Goal: Task Accomplishment & Management: Complete application form

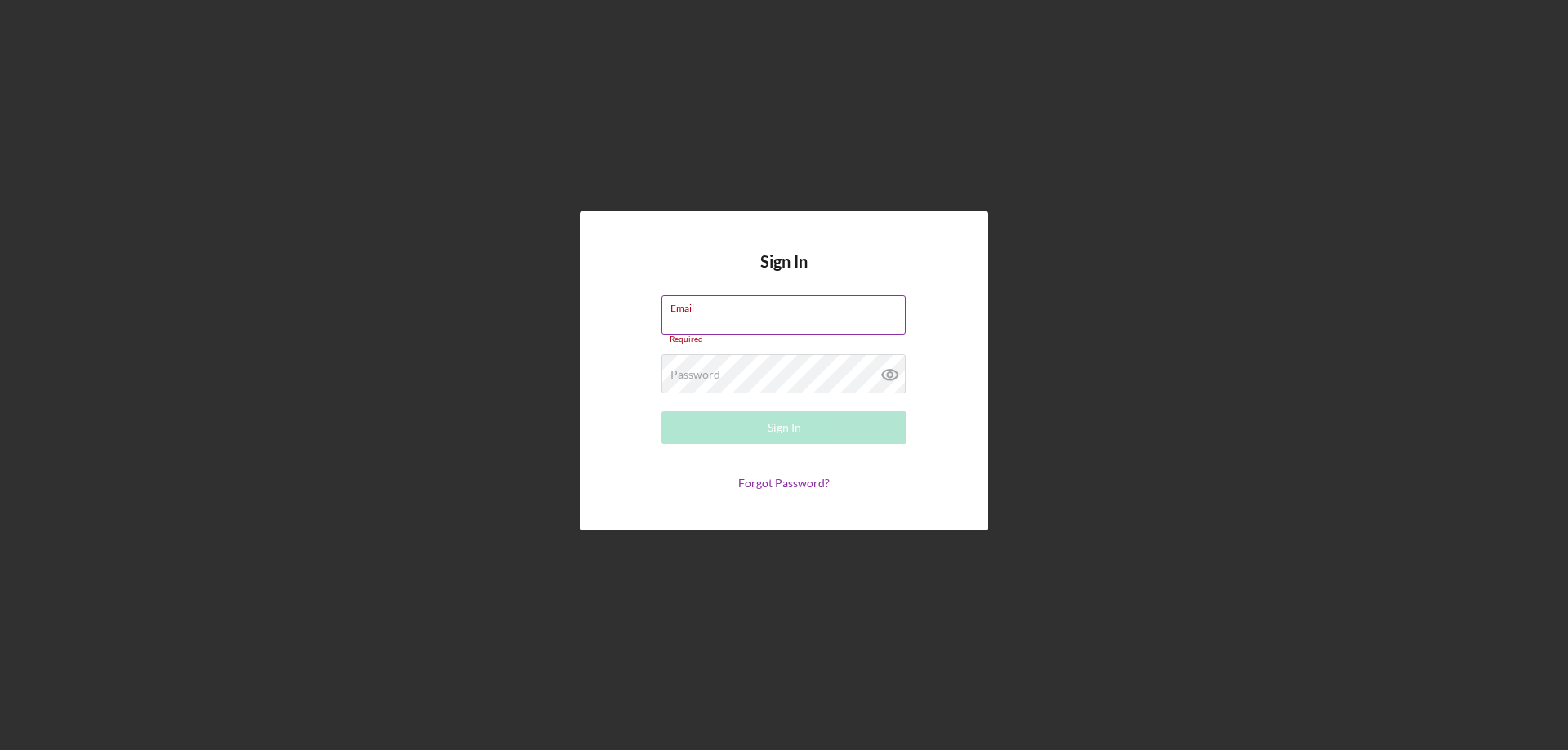
click at [733, 301] on label "Email" at bounding box center [787, 305] width 235 height 18
click at [733, 301] on input "Email" at bounding box center [783, 315] width 244 height 39
click at [732, 317] on input "Email" at bounding box center [783, 315] width 244 height 39
type input "[EMAIL_ADDRESS][DOMAIN_NAME]"
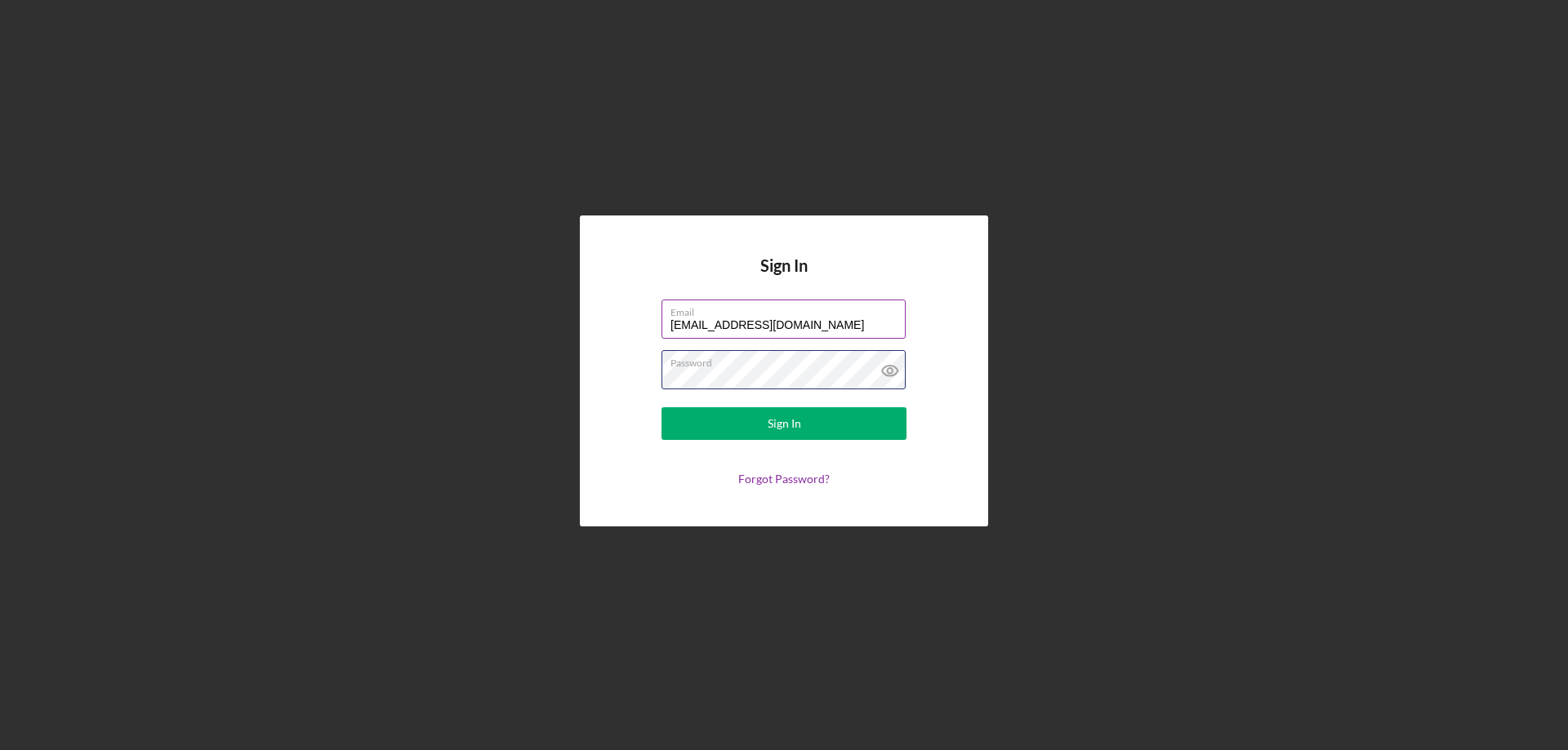
click at [661, 407] on button "Sign In" at bounding box center [784, 423] width 245 height 33
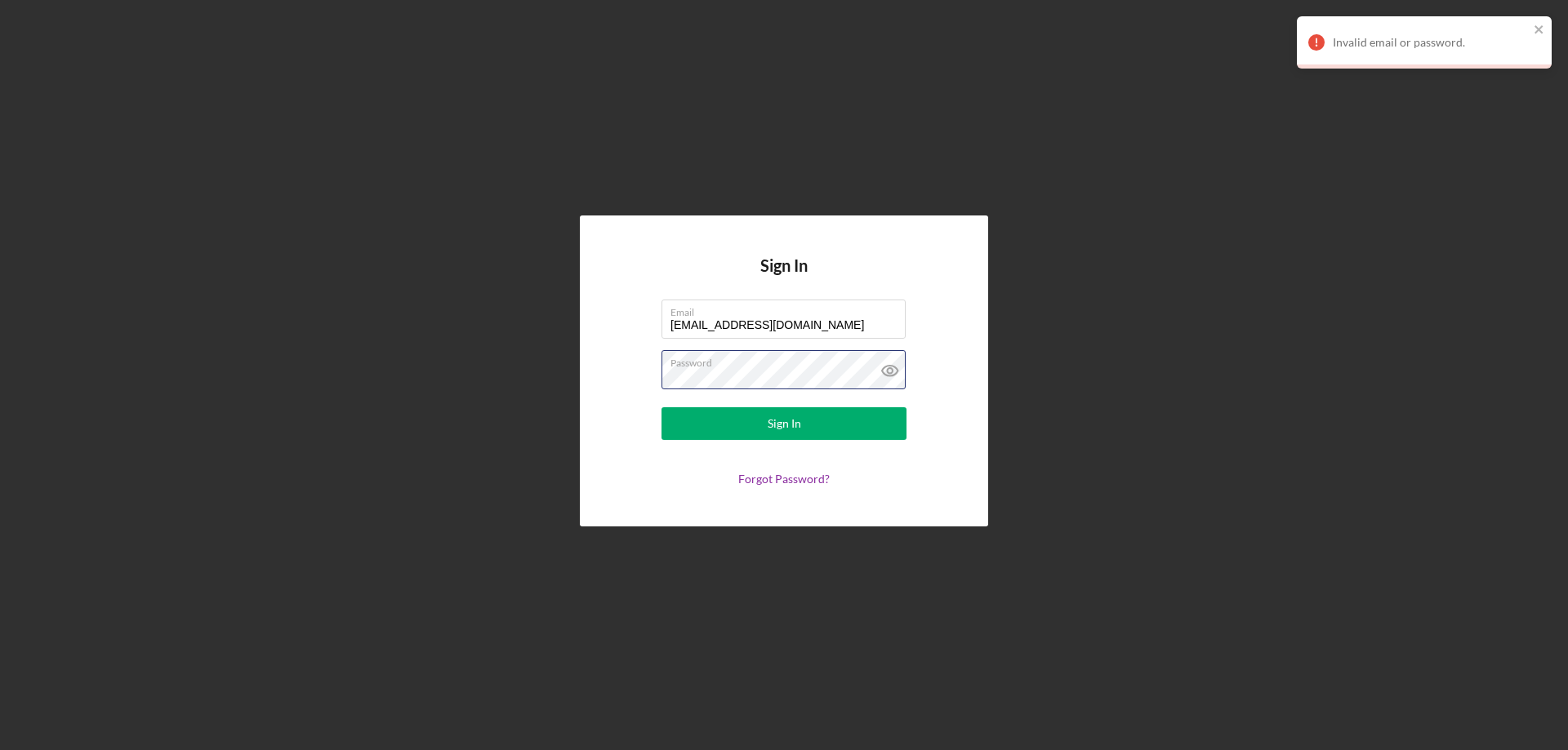
click at [472, 384] on div "Sign In Email [EMAIL_ADDRESS][DOMAIN_NAME] Password Sign In Forgot Password?" at bounding box center [784, 371] width 1552 height 742
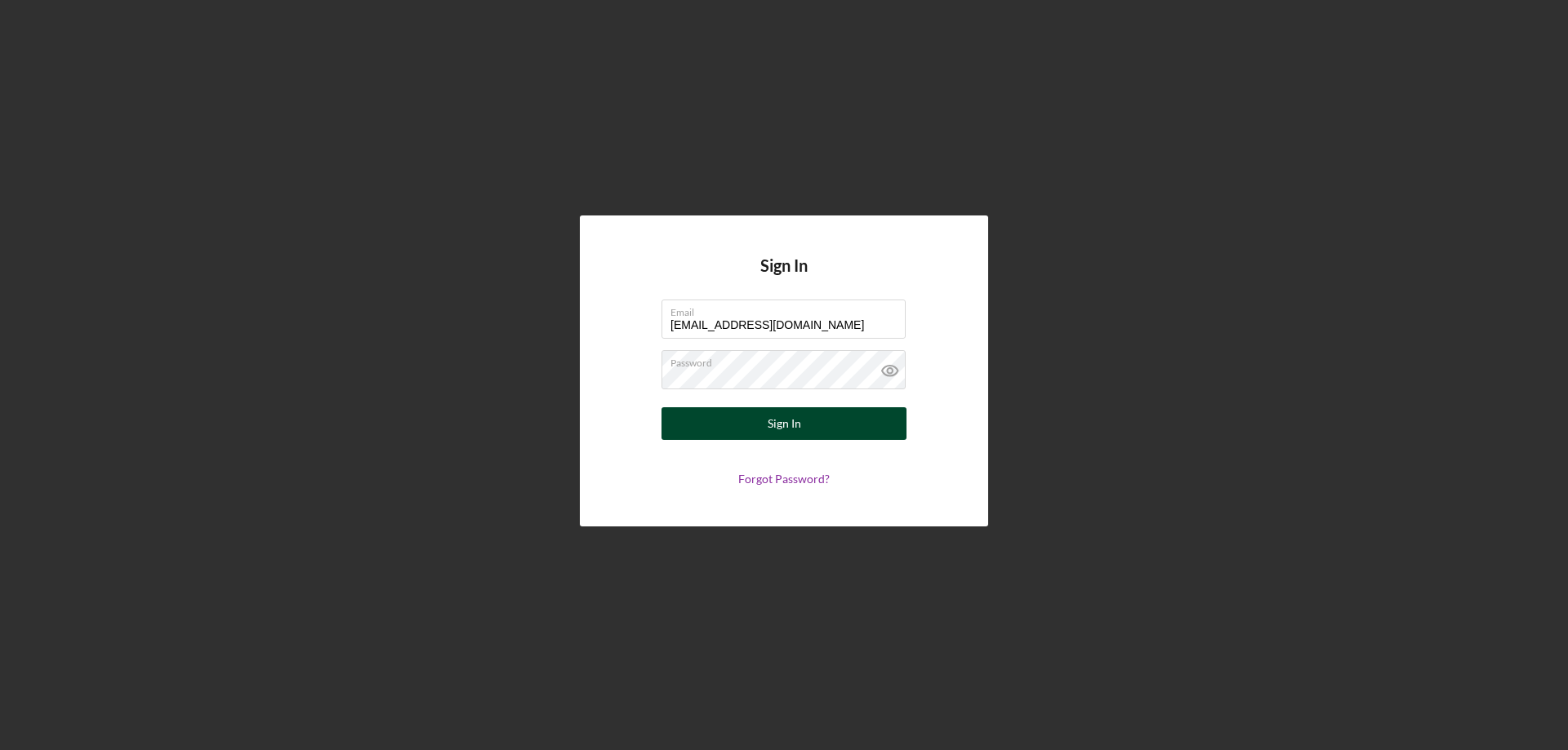
click at [766, 430] on button "Sign In" at bounding box center [784, 423] width 245 height 33
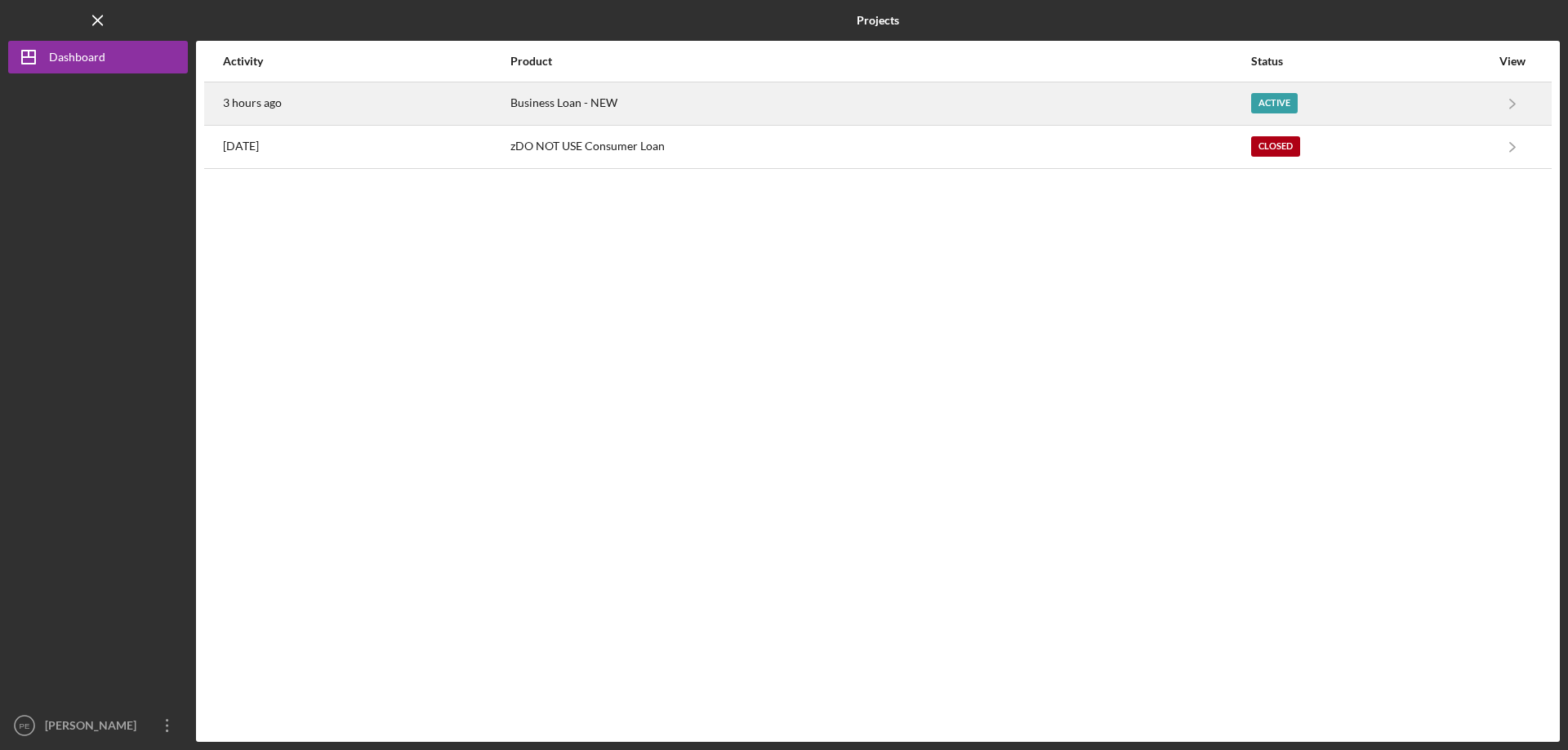
click at [535, 102] on div "Business Loan - NEW" at bounding box center [880, 103] width 739 height 41
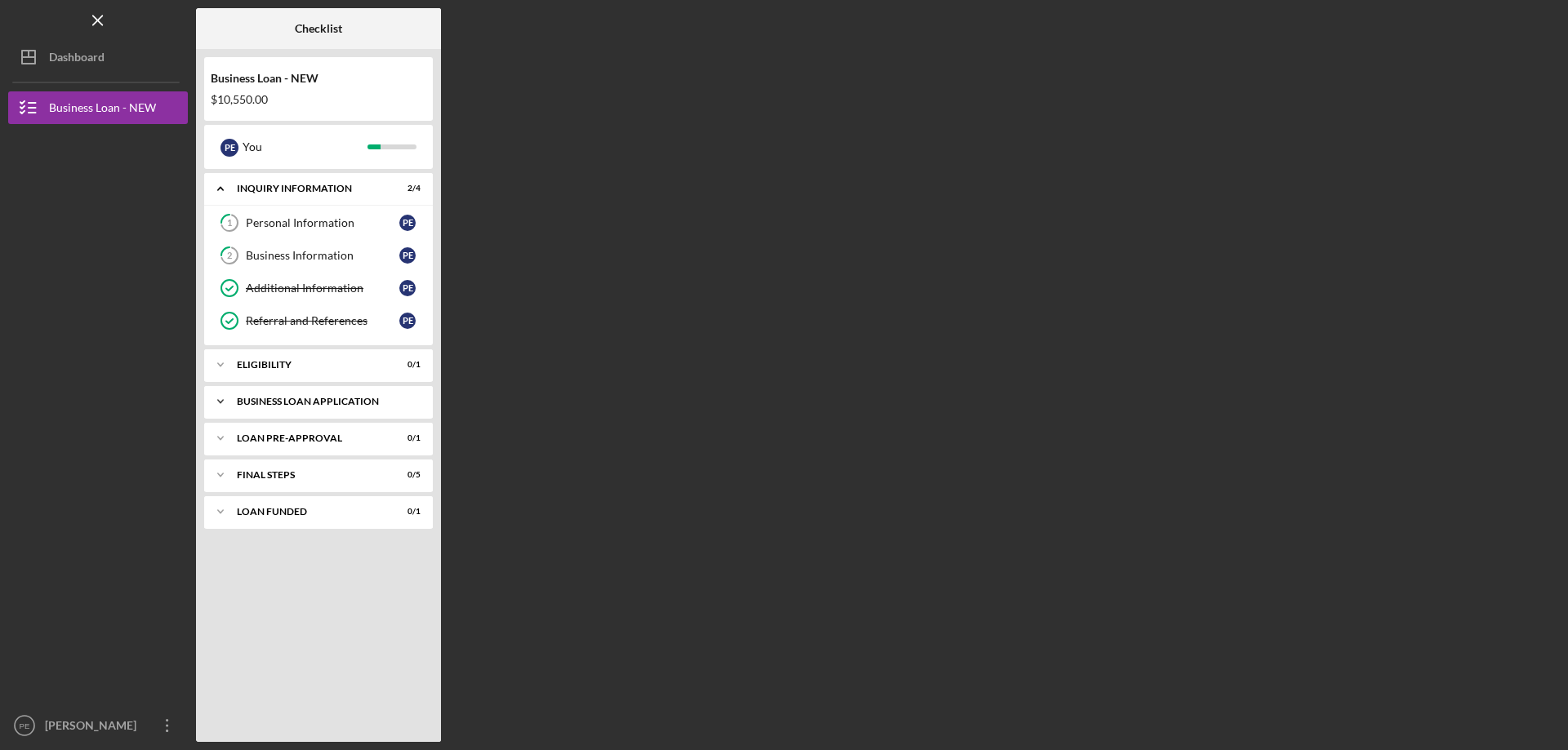
click at [225, 407] on icon "Icon/Expander" at bounding box center [220, 401] width 33 height 33
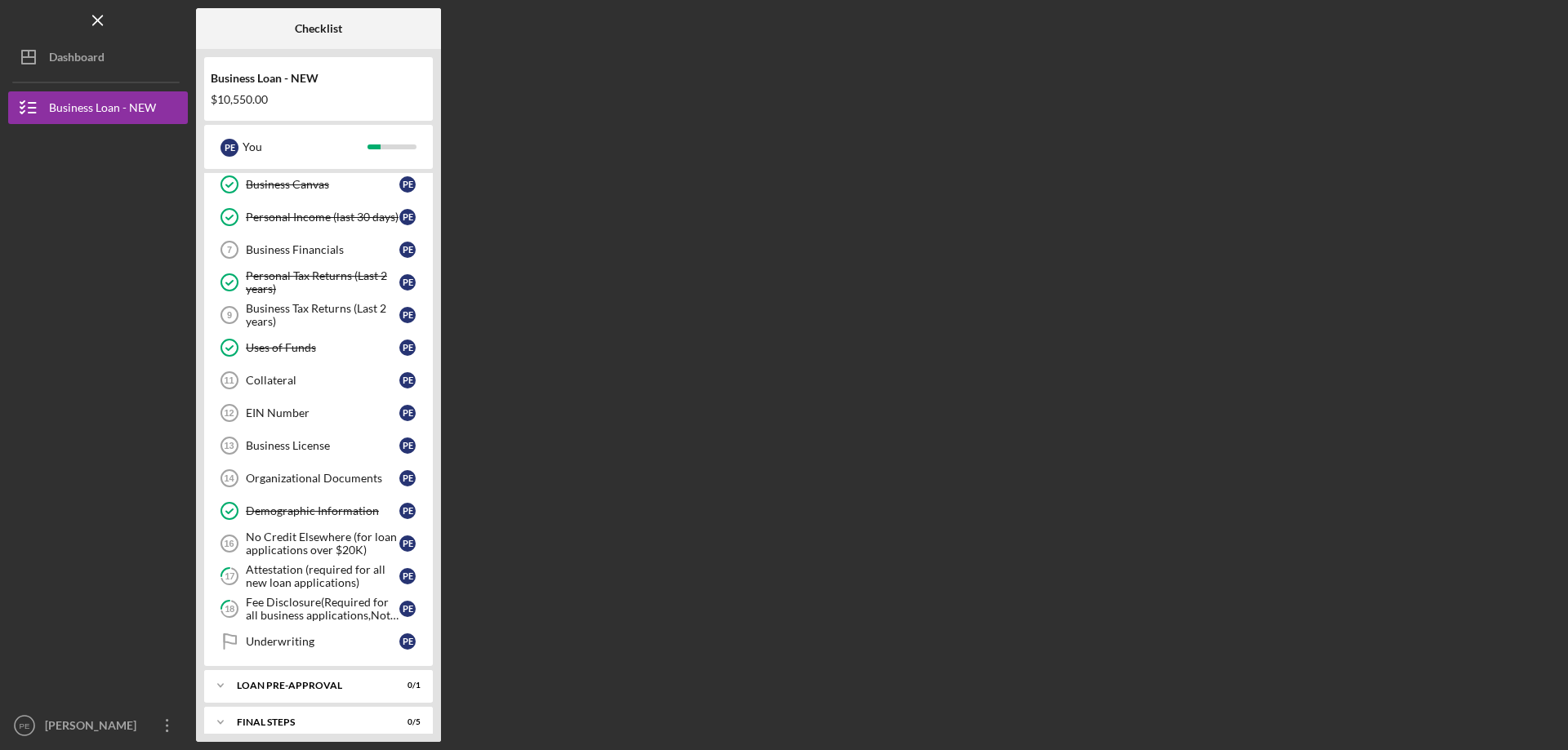
scroll to position [302, 0]
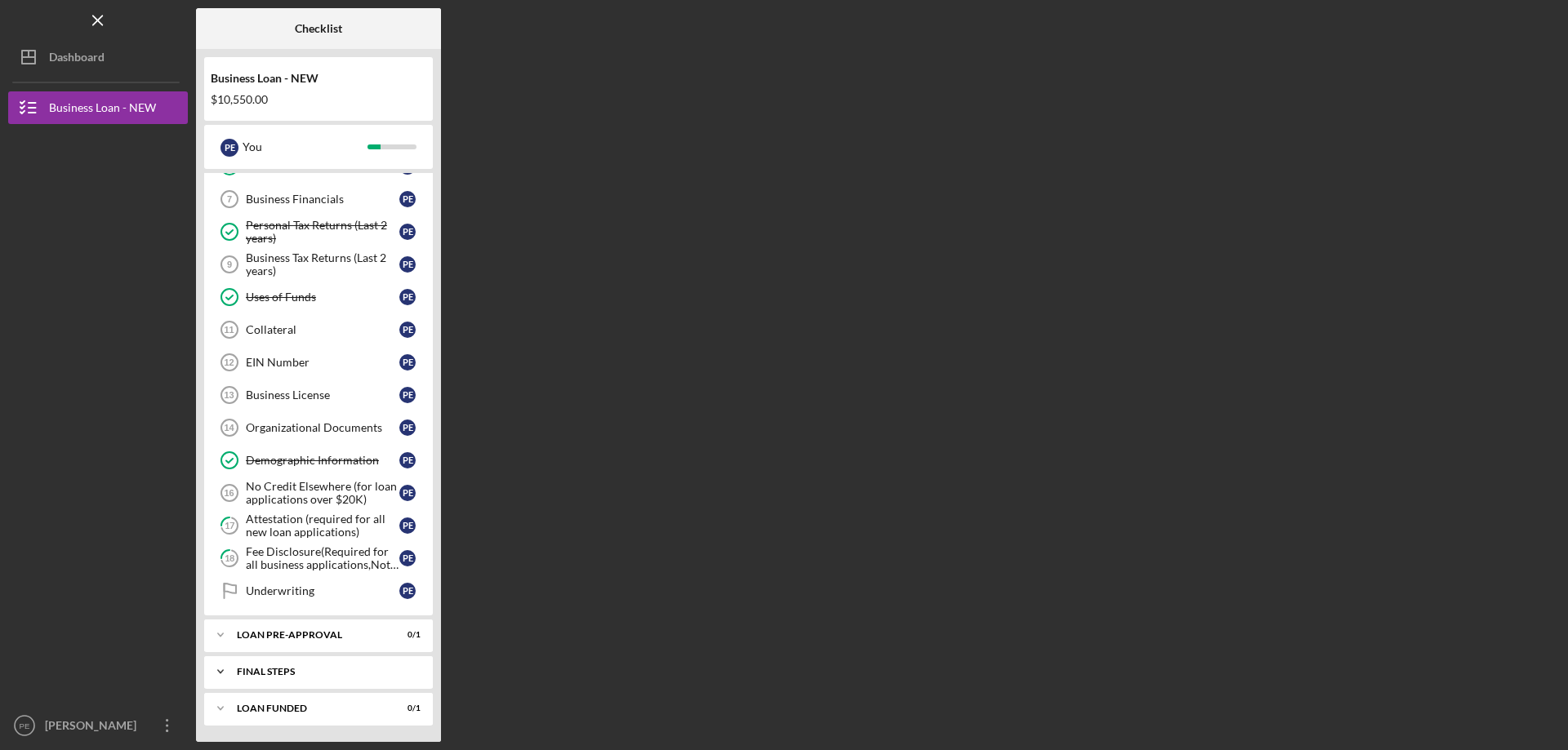
click at [224, 672] on icon "Icon/Expander" at bounding box center [220, 671] width 33 height 33
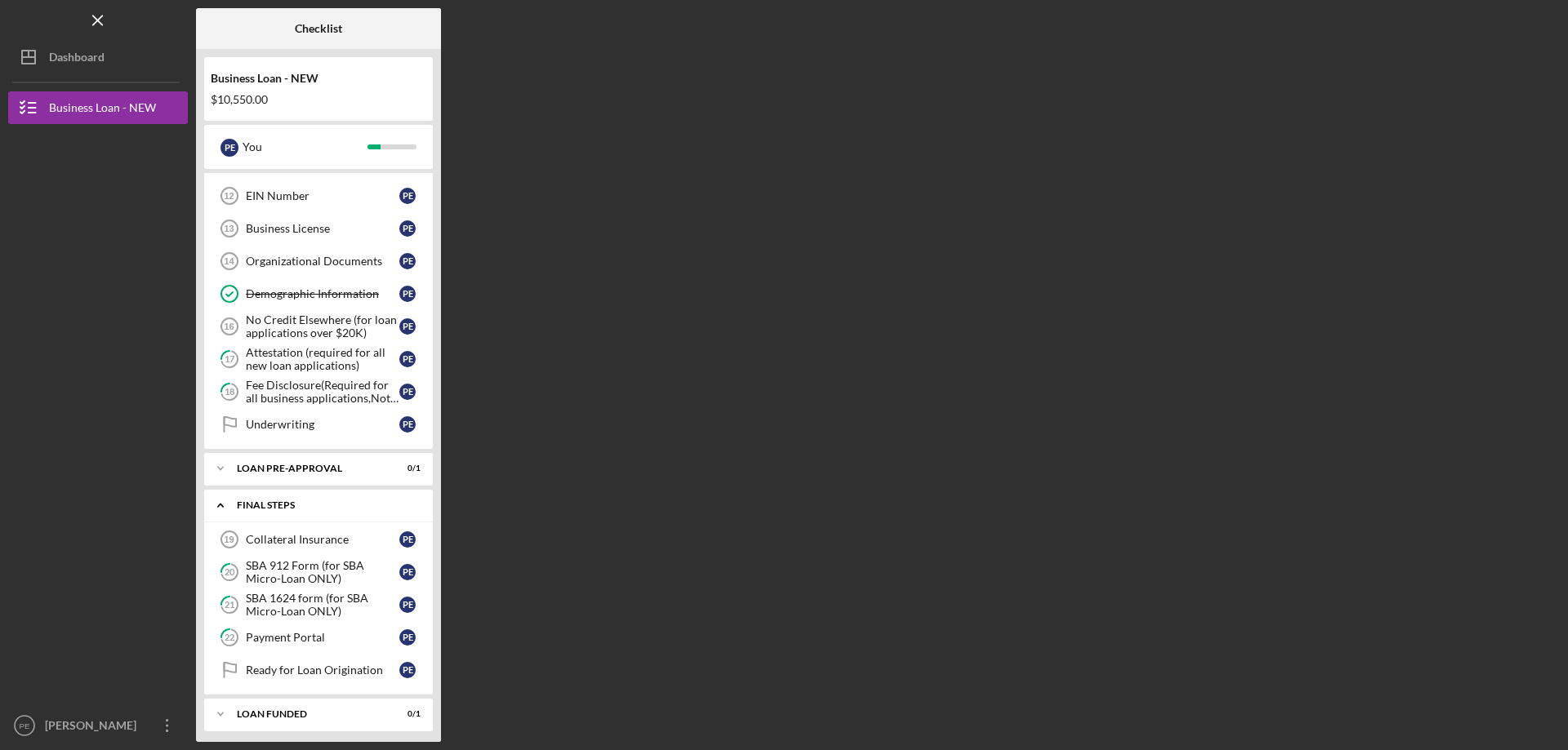
scroll to position [474, 0]
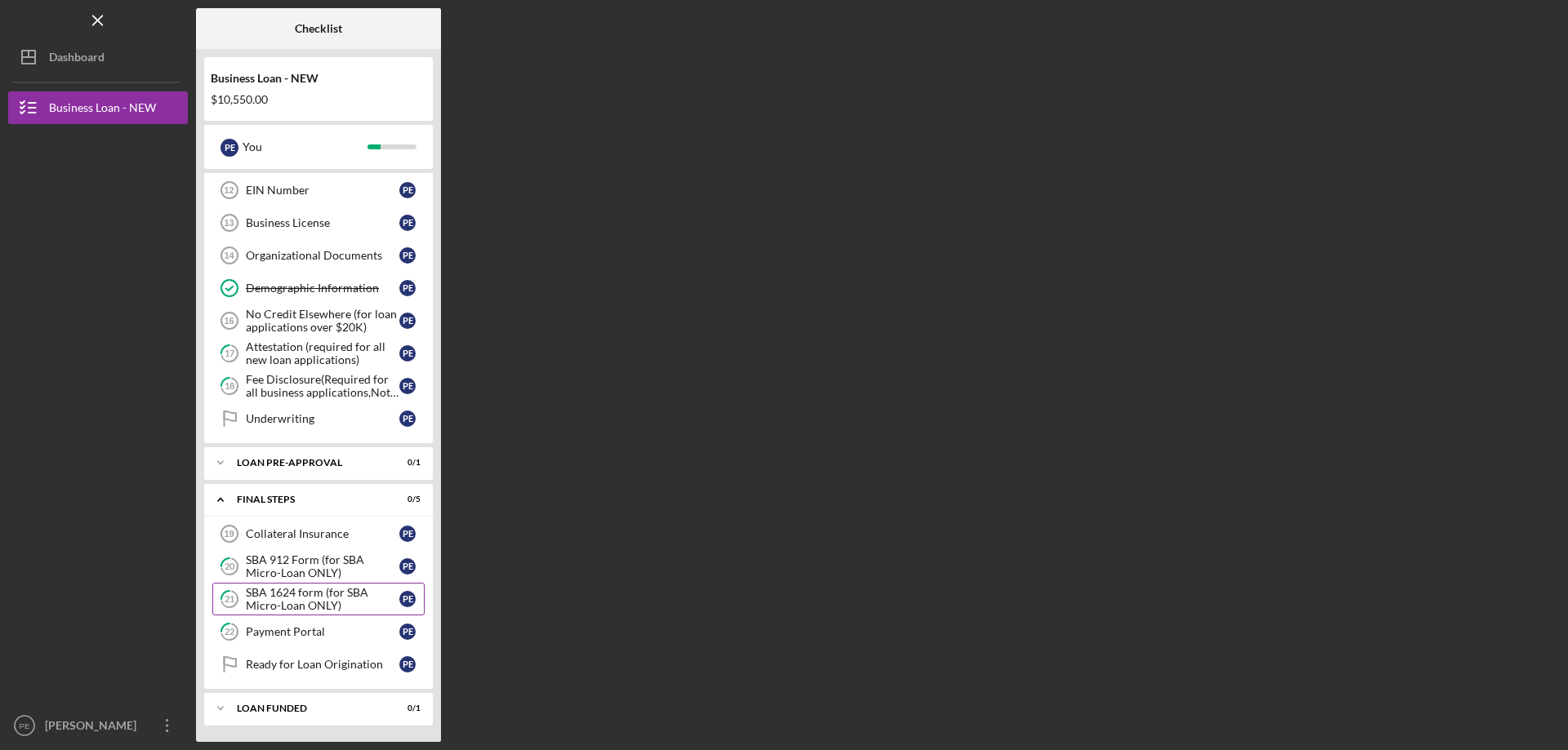
click at [272, 606] on div "SBA 1624 form (for SBA Micro-Loan ONLY)" at bounding box center [323, 599] width 153 height 26
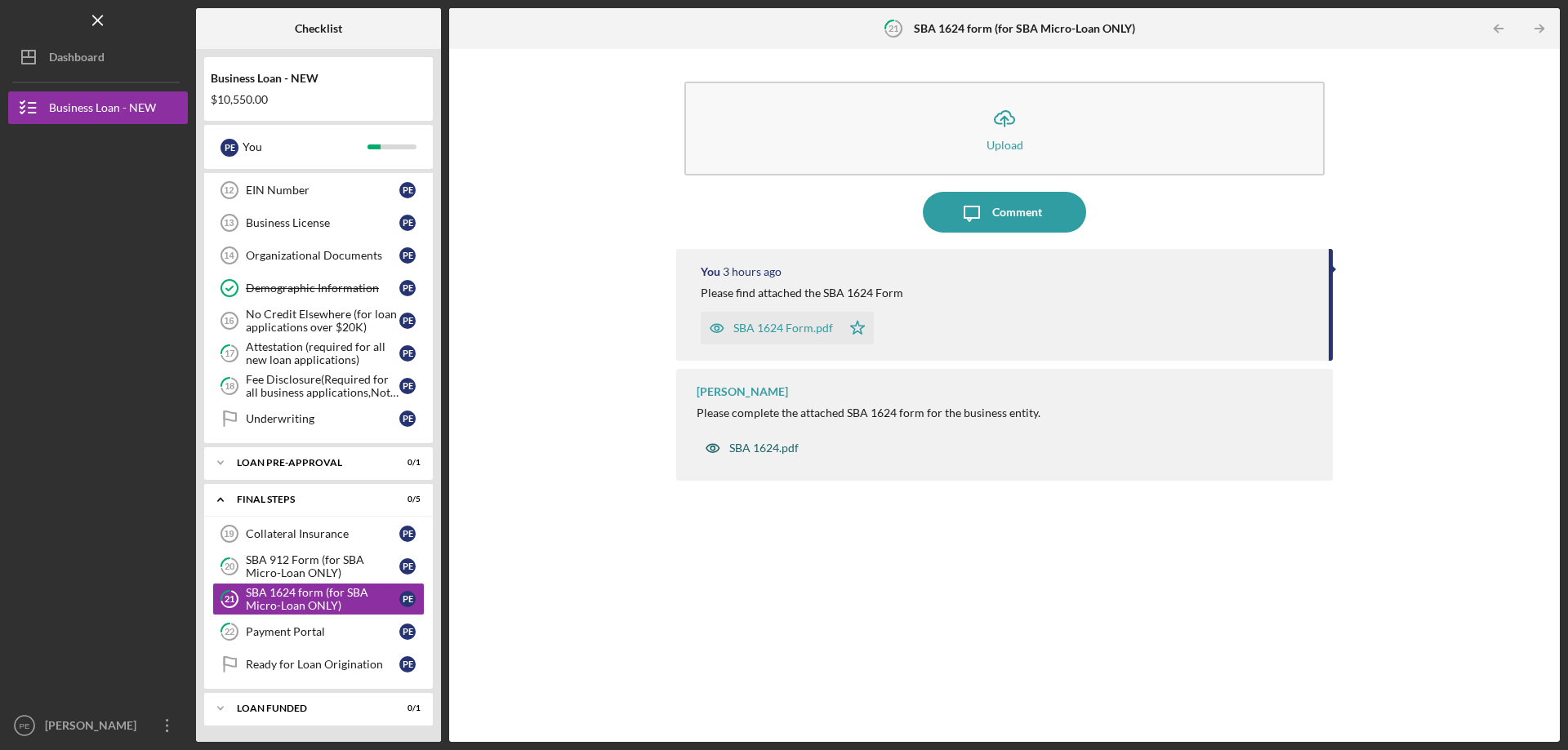
click at [766, 446] on div "SBA 1624.pdf" at bounding box center [763, 448] width 69 height 13
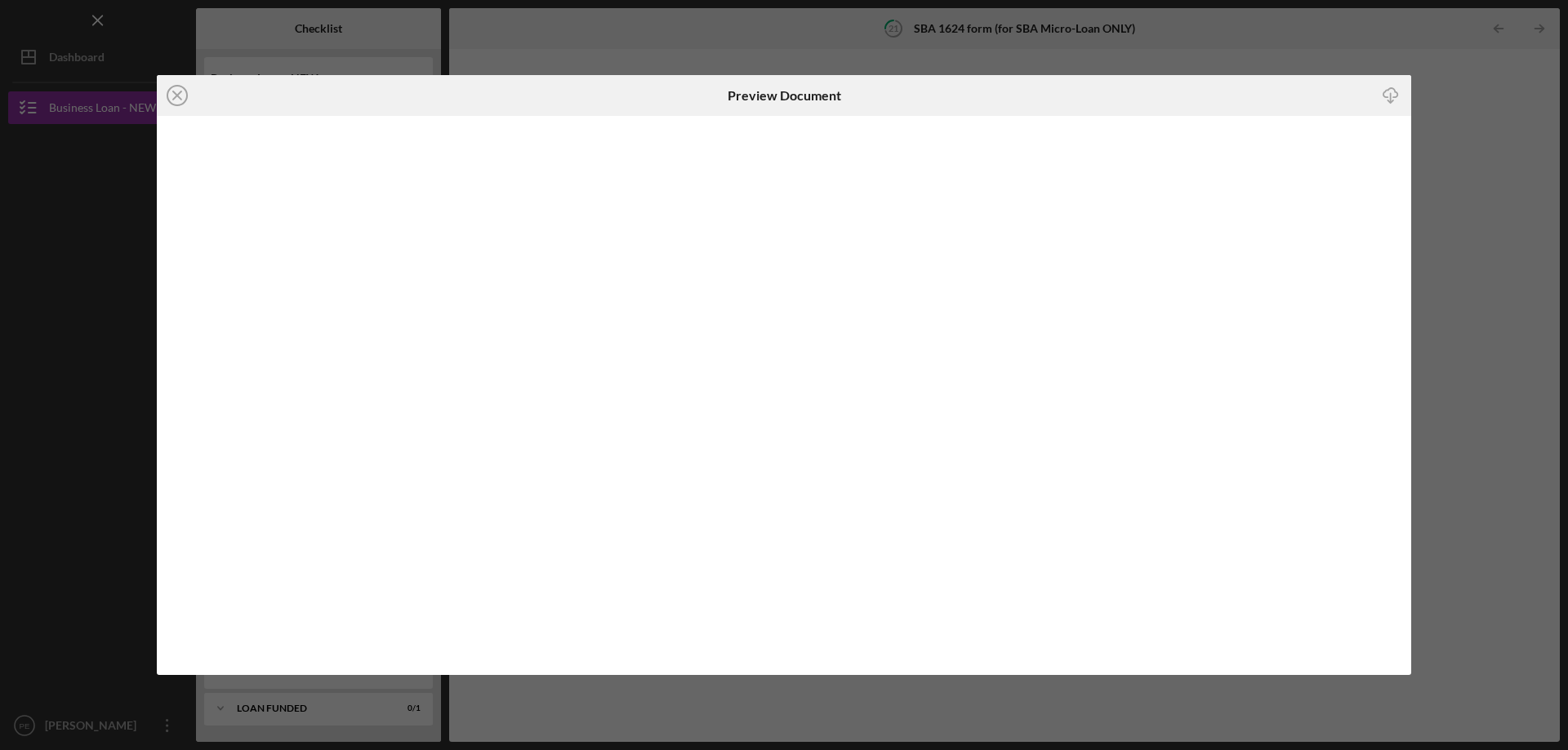
click at [1387, 97] on icon "Icon/Download" at bounding box center [1391, 95] width 36 height 36
click at [179, 95] on icon "Icon/Close" at bounding box center [177, 95] width 41 height 41
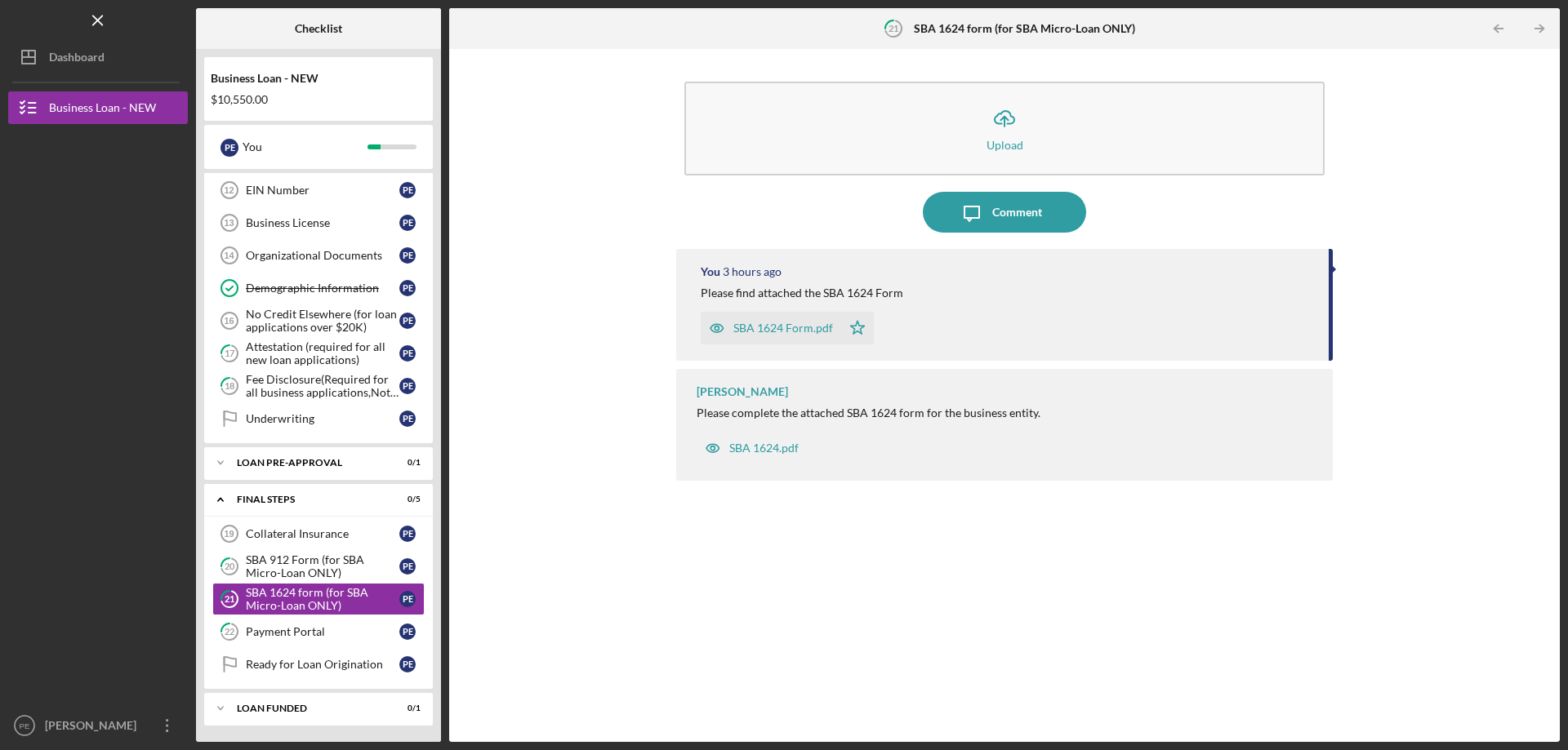
click at [755, 333] on div "SBA 1624 Form.pdf" at bounding box center [783, 329] width 100 height 13
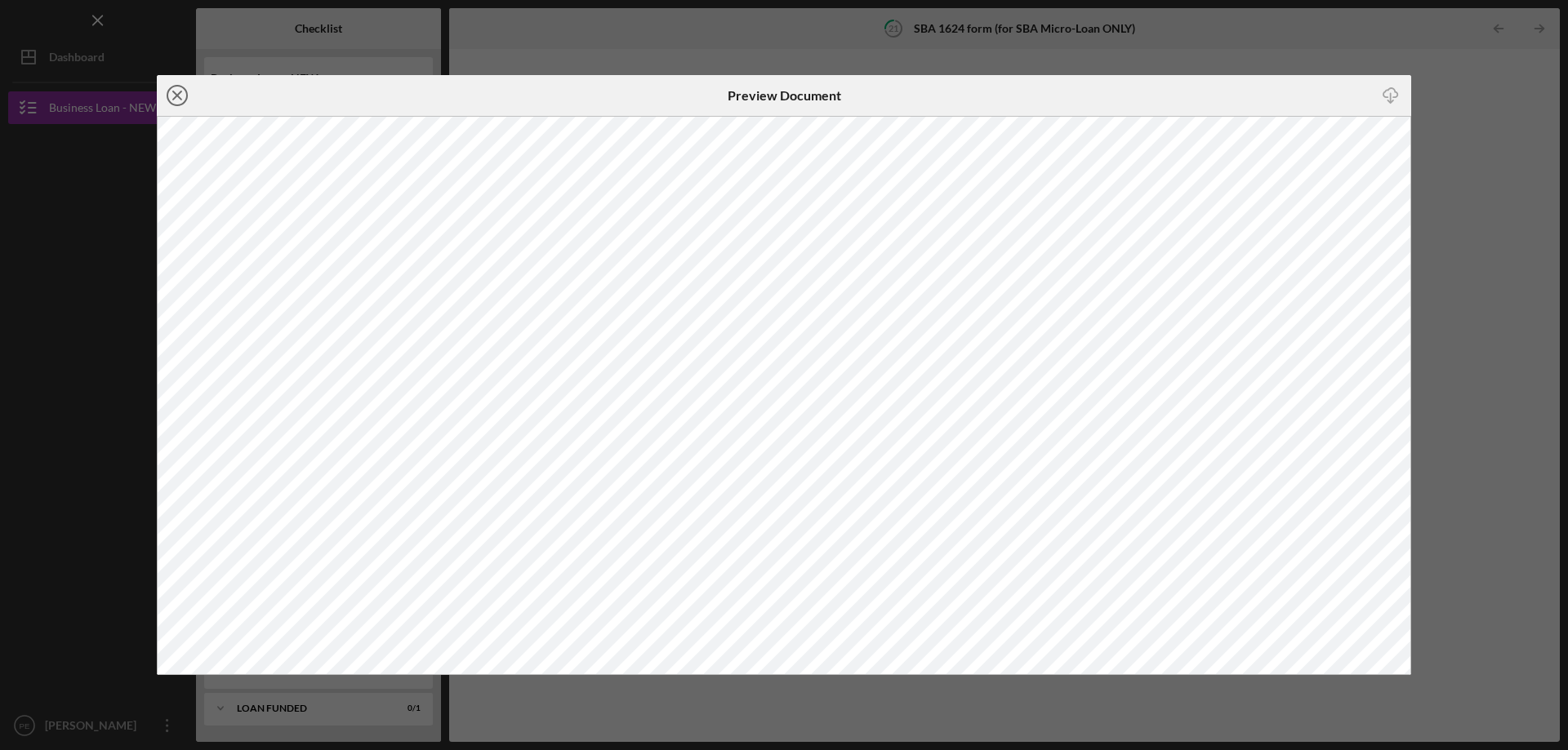
click at [179, 105] on circle at bounding box center [177, 96] width 19 height 19
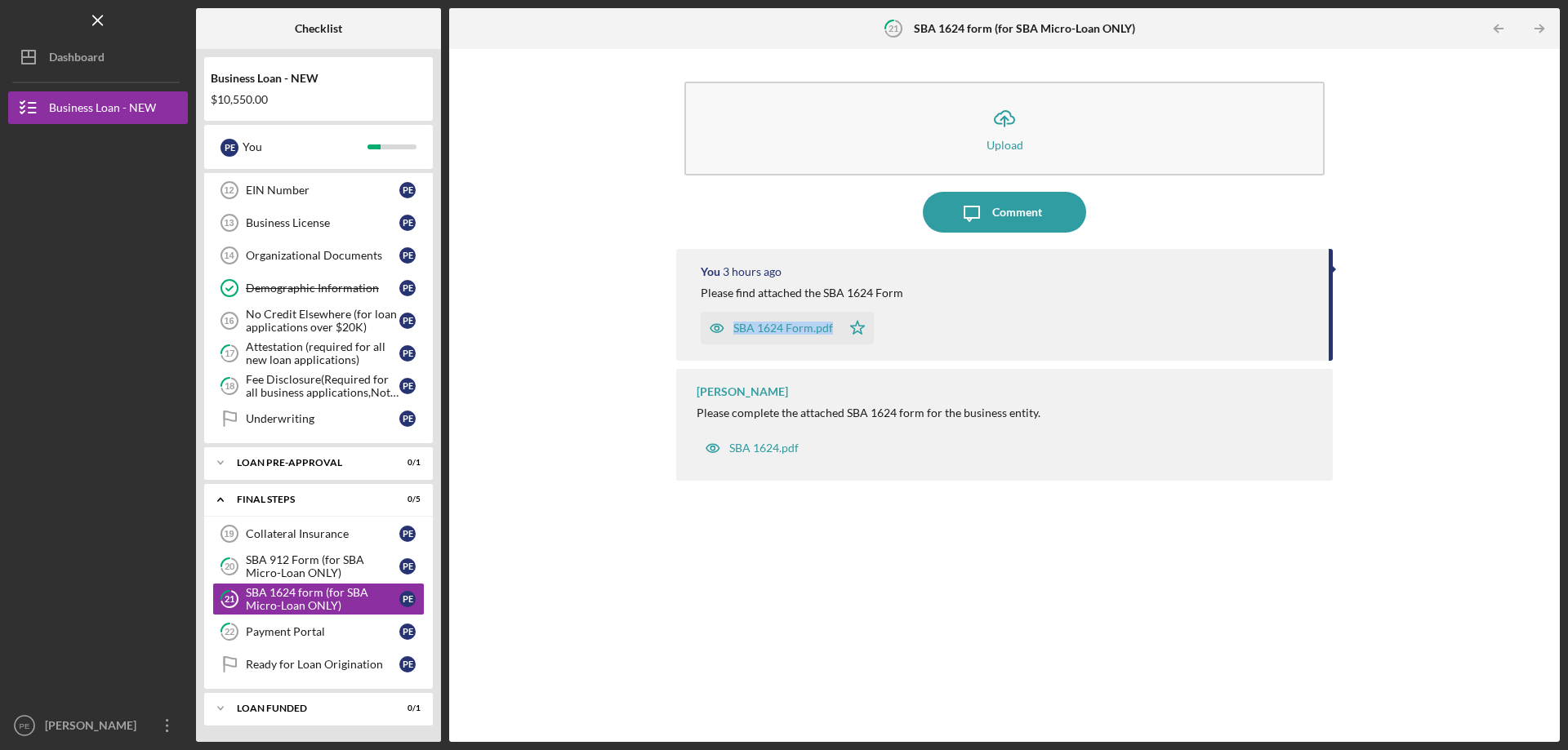
drag, startPoint x: 775, startPoint y: 330, endPoint x: 677, endPoint y: 356, distance: 101.4
click at [647, 375] on div "Icon/Upload Upload Icon/Message Comment You 3 hours ago Please find attached th…" at bounding box center [1004, 396] width 1094 height 677
click at [717, 329] on icon "button" at bounding box center [716, 329] width 33 height 33
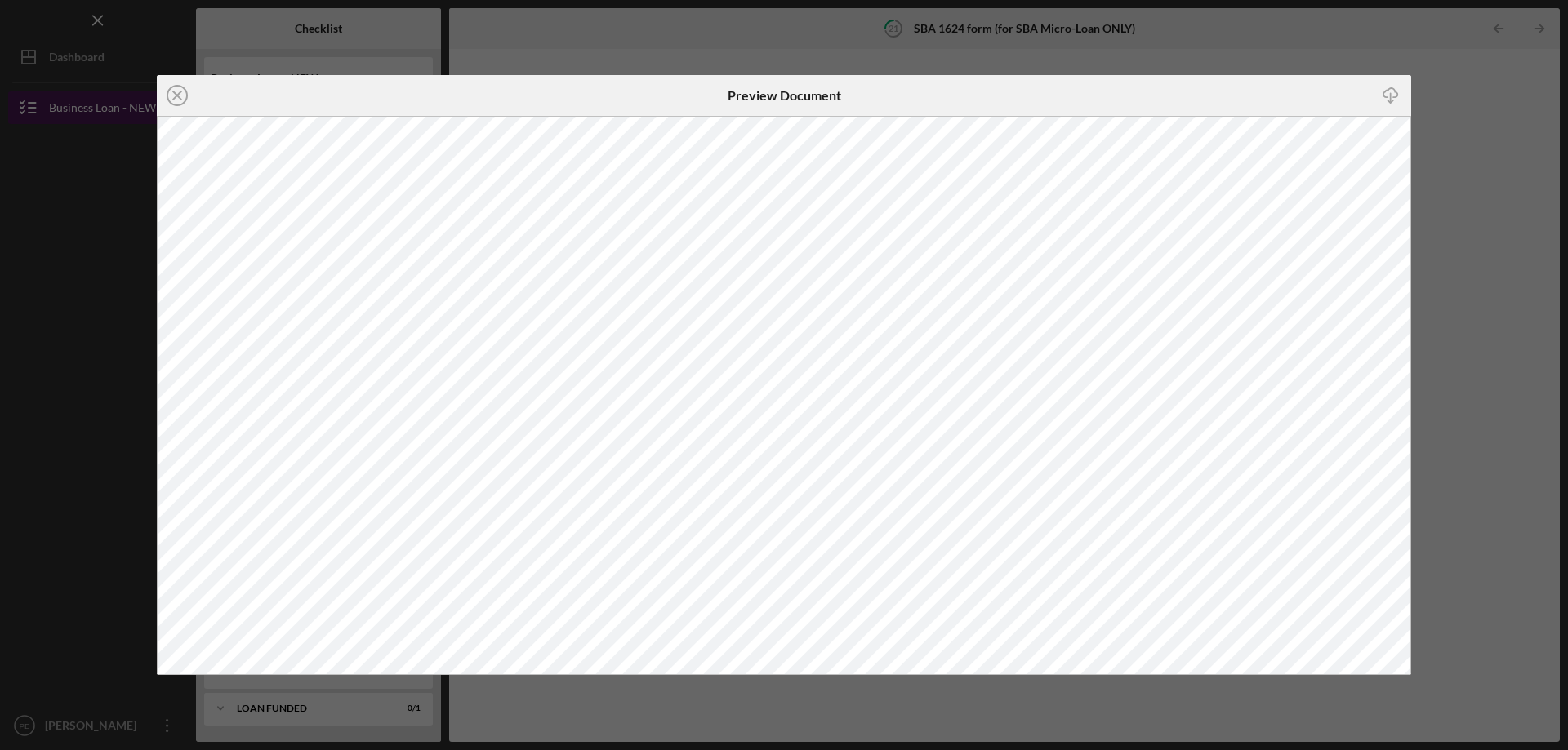
click at [169, 93] on circle at bounding box center [177, 96] width 19 height 19
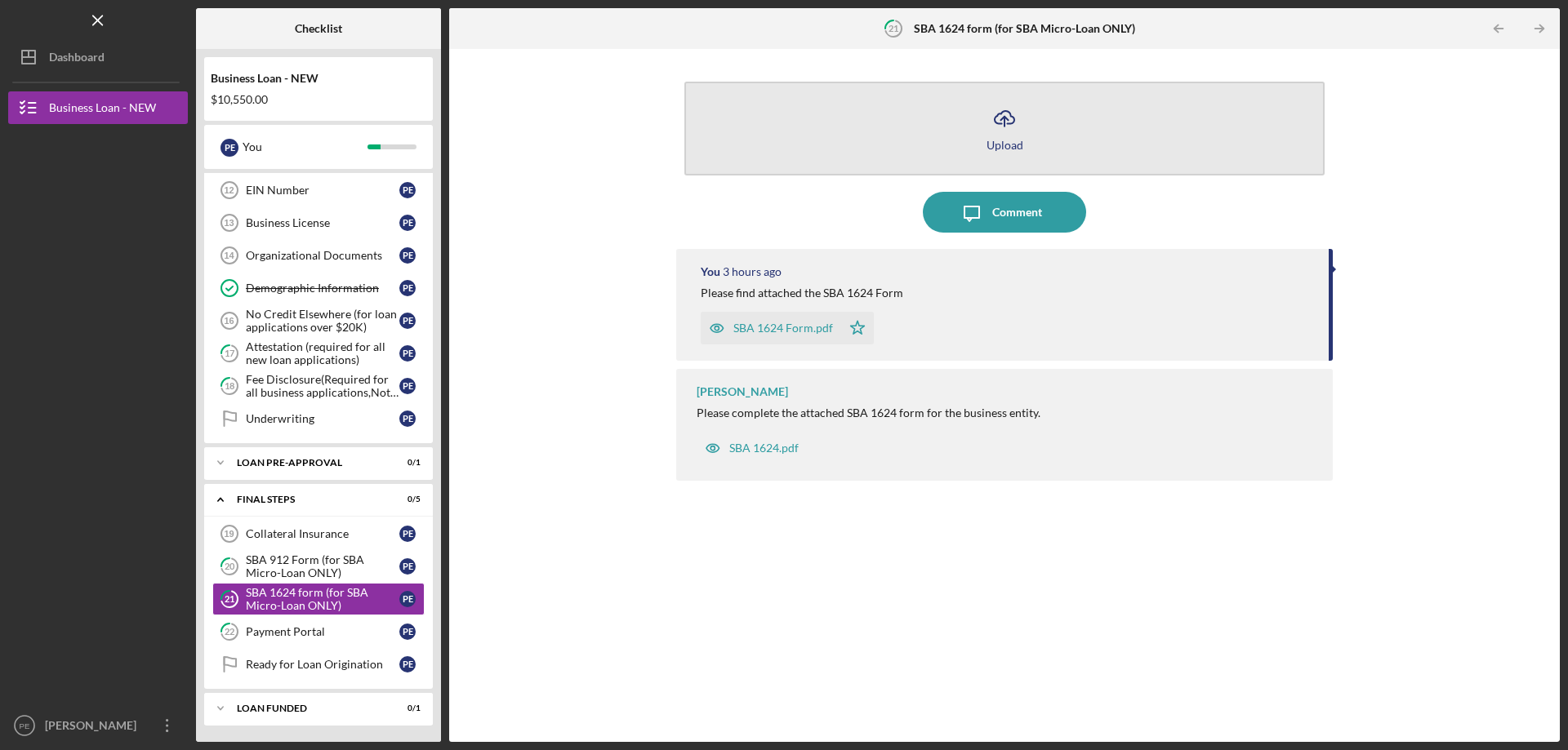
click at [1019, 143] on div "Upload" at bounding box center [1005, 145] width 36 height 12
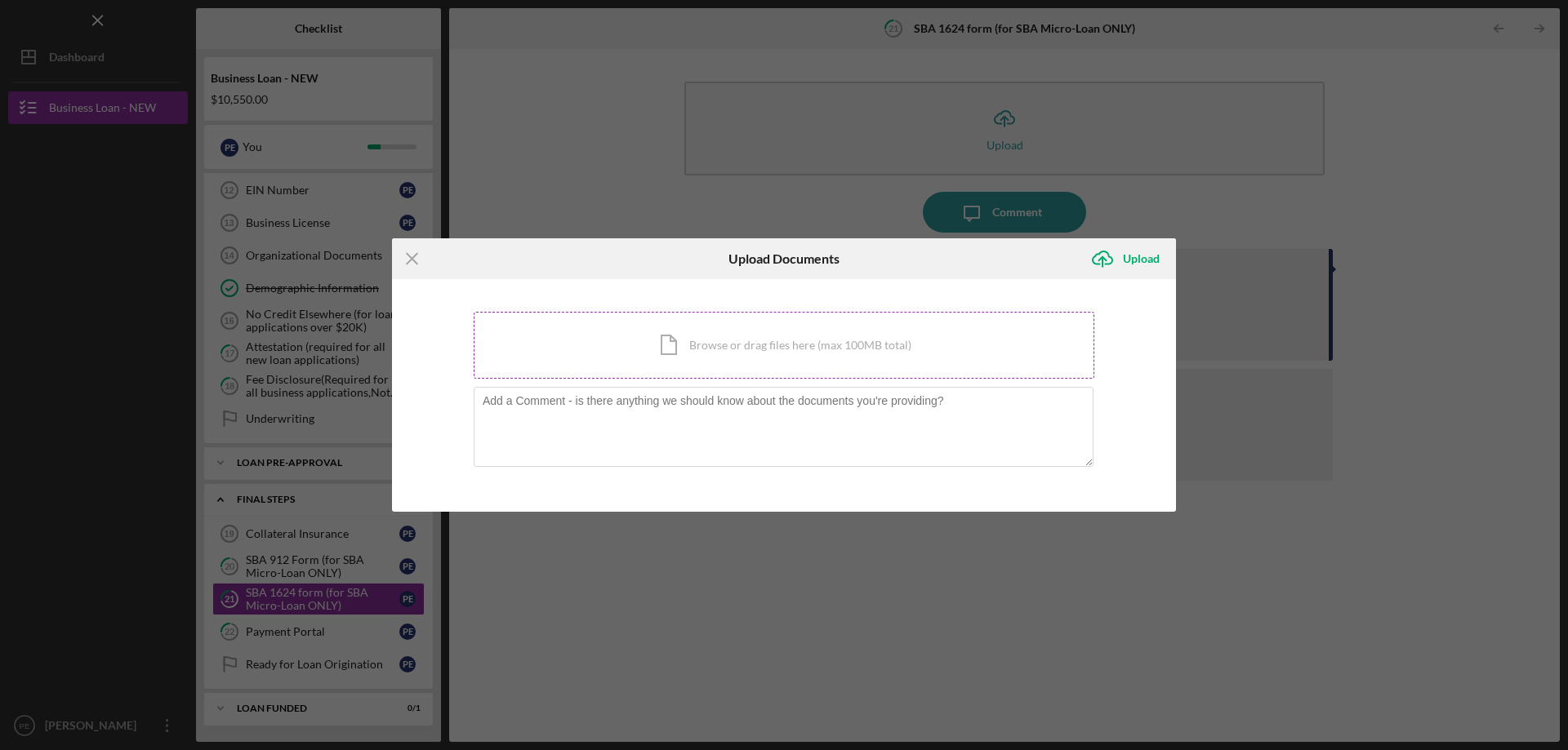
click at [687, 360] on div "Icon/Document Browse or drag files here (max 100MB total) Tap to choose files o…" at bounding box center [784, 346] width 621 height 67
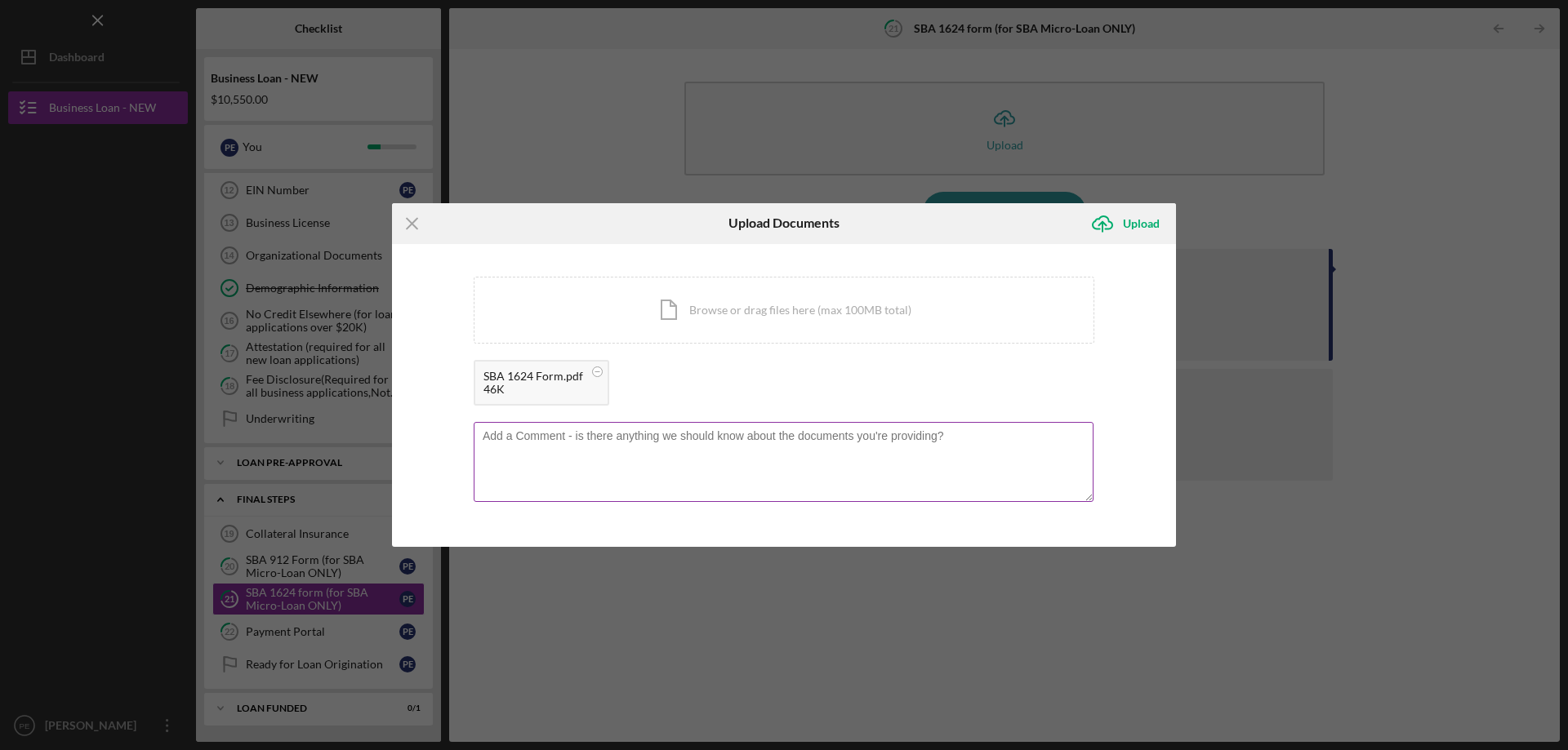
click at [575, 441] on textarea at bounding box center [783, 463] width 620 height 80
type textarea "p"
type textarea "Please note that this form has the correction."
click at [1134, 227] on div "Upload" at bounding box center [1141, 224] width 36 height 33
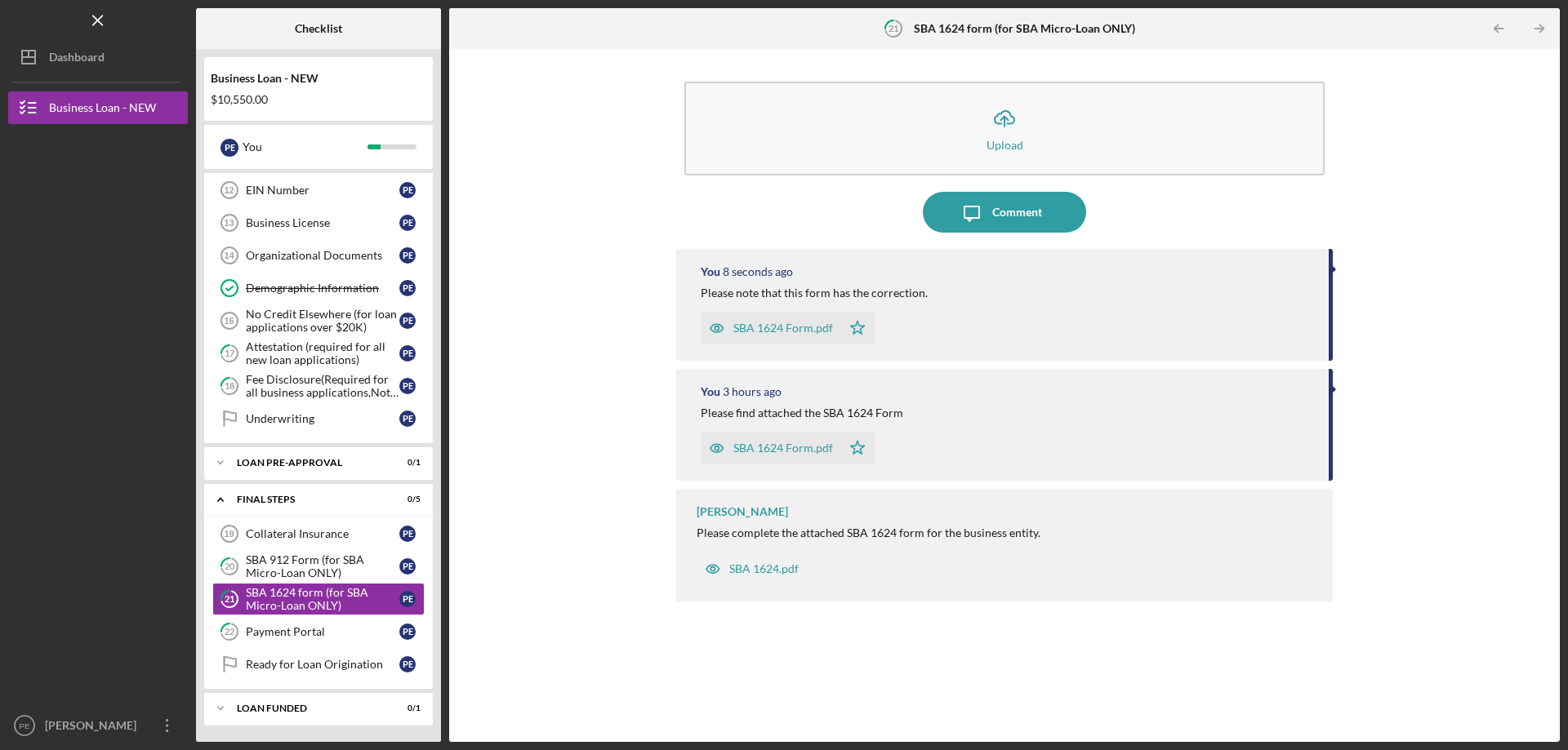
click at [1222, 414] on div "Please find attached the SBA 1624 Form" at bounding box center [1006, 414] width 611 height 13
click at [1335, 389] on div at bounding box center [1333, 389] width 4 height 9
click at [1333, 390] on div at bounding box center [1333, 389] width 4 height 9
click at [33, 713] on icon "PE" at bounding box center [25, 725] width 33 height 41
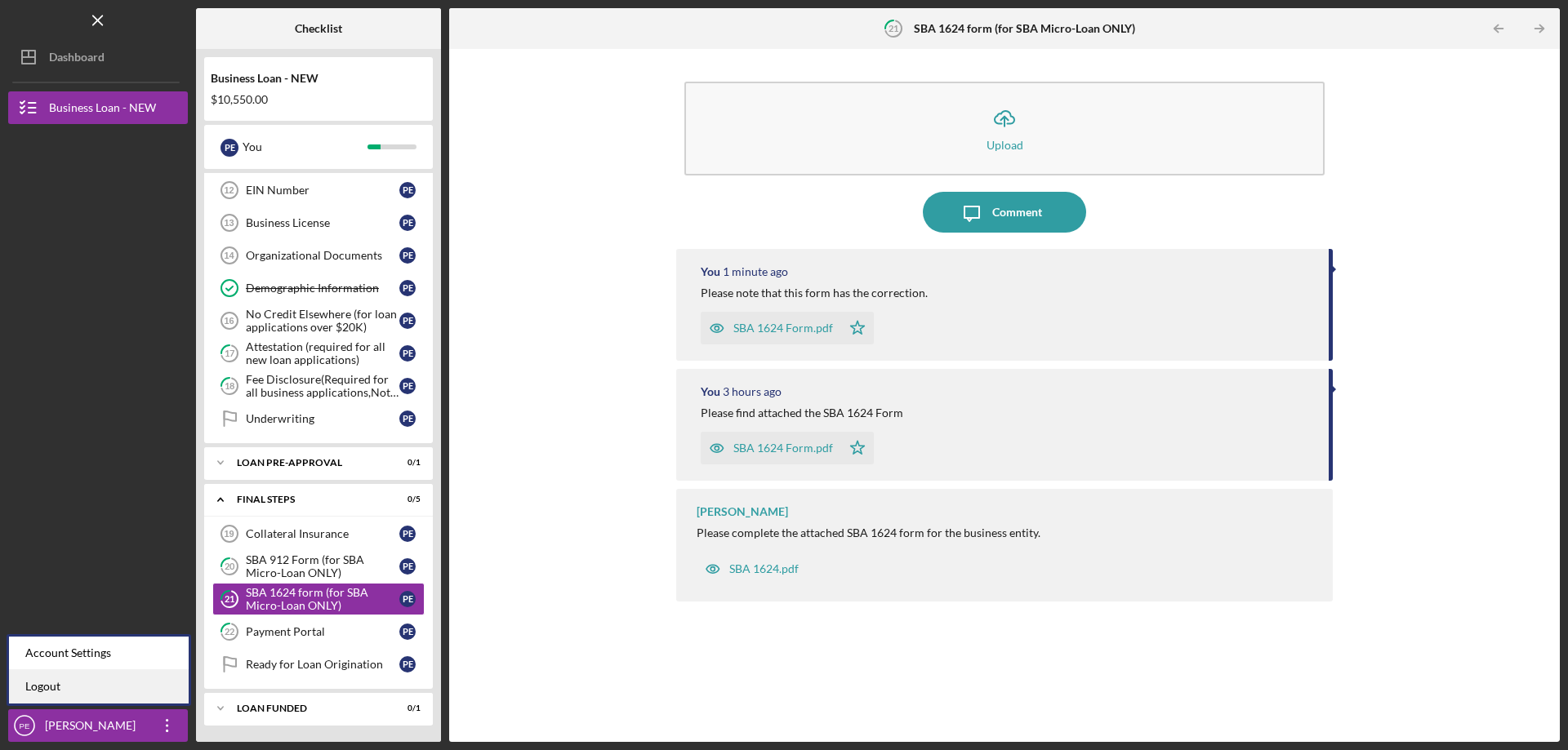
click at [38, 692] on link "Logout" at bounding box center [99, 687] width 180 height 34
